Goal: Task Accomplishment & Management: Manage account settings

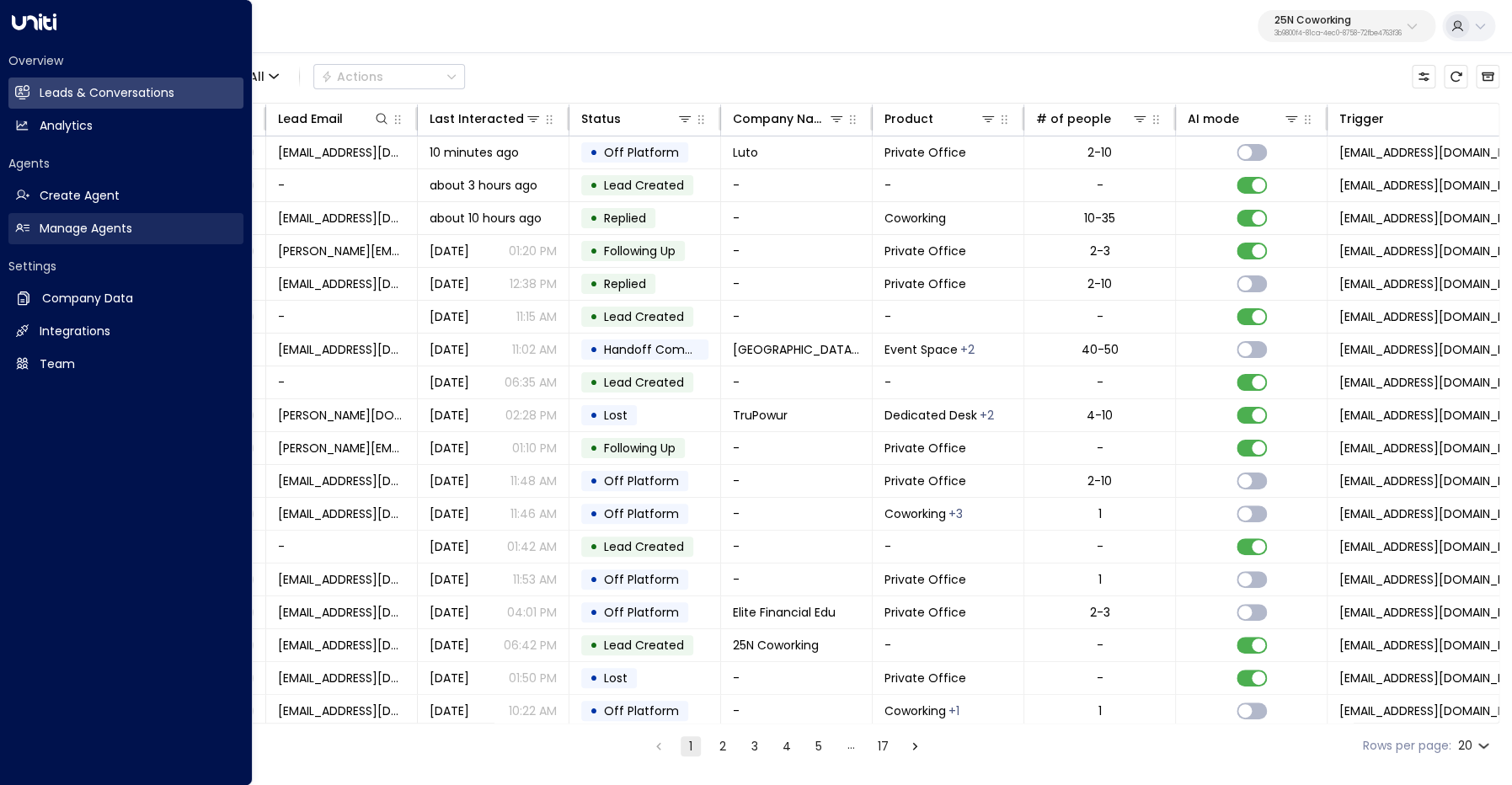
click at [84, 224] on h2 "Manage Agents" at bounding box center [86, 229] width 93 height 18
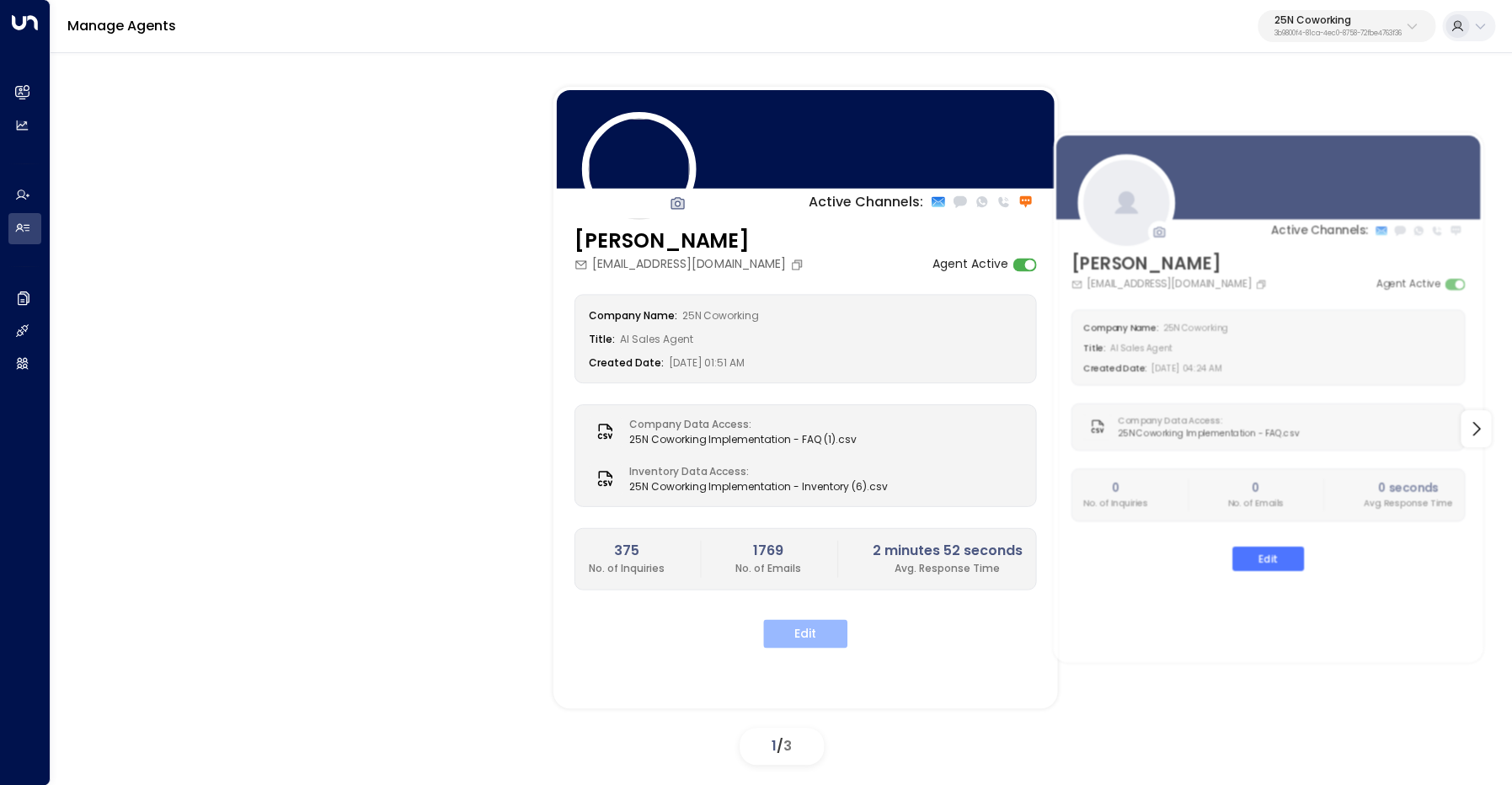
click at [803, 636] on button "Edit" at bounding box center [804, 633] width 84 height 28
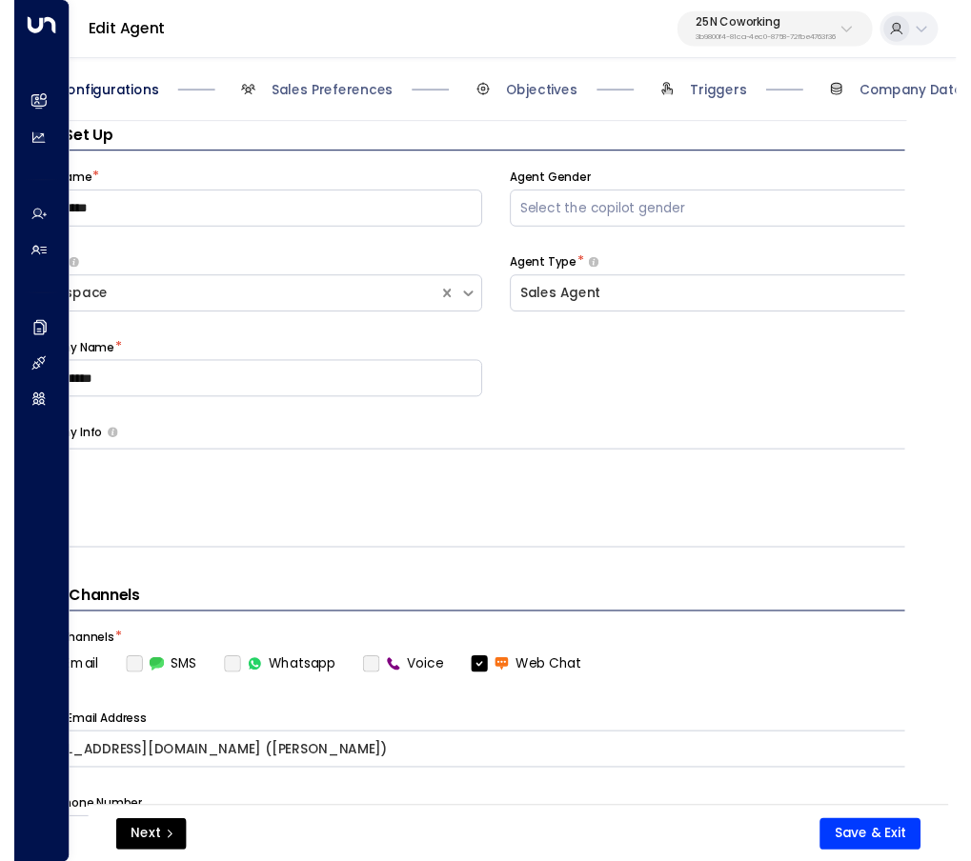
scroll to position [0, 57]
